Goal: Complete application form

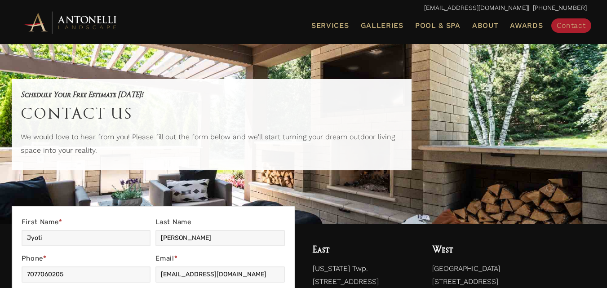
select select "Social Media (e.g. Facebook, Instagram, LinkedIn)"
type textarea "Lorem Ipsumdolorsitametc A’e Seddo Eius , tem Incididu Utlaboreetd Magnaal en a…"
select select "Other"
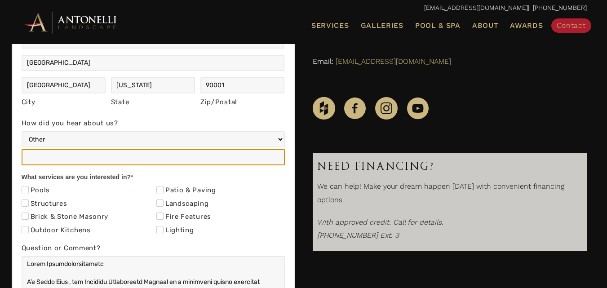
click at [40, 158] on input "How did you hear about us?" at bounding box center [153, 157] width 263 height 16
type input "NA"
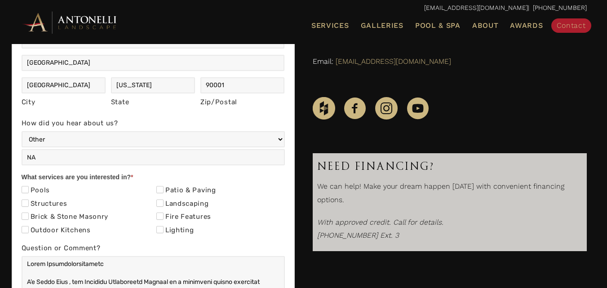
click at [35, 192] on label "Pools" at bounding box center [36, 190] width 29 height 9
click at [29, 192] on input "Pools" at bounding box center [25, 189] width 7 height 7
checkbox input "true"
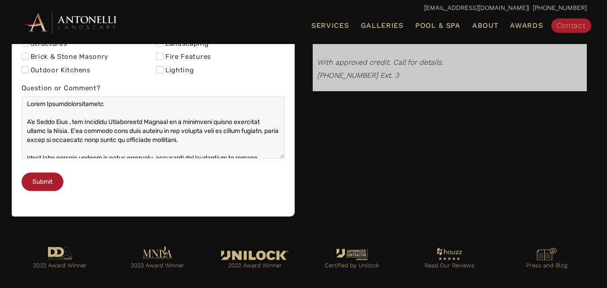
scroll to position [481, 0]
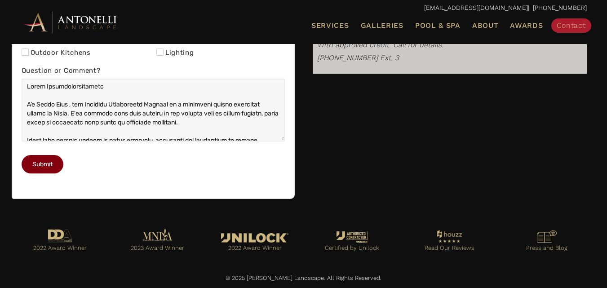
click at [59, 166] on button "Submit" at bounding box center [43, 164] width 42 height 18
